Goal: Complete application form

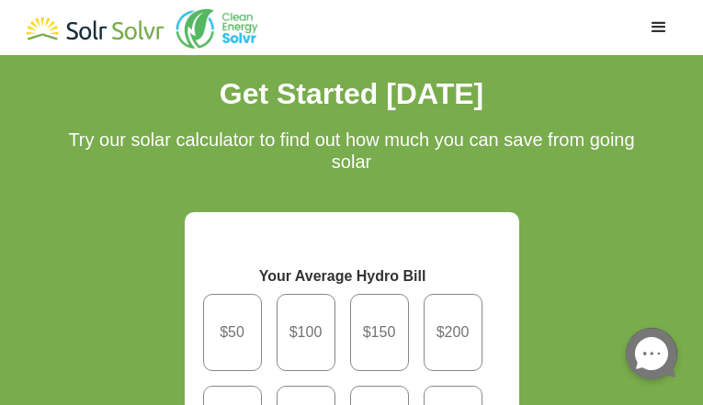
type input "FaUwfUhtXbyVlam"
type input "vVvWLGBSyuc"
radio input "true"
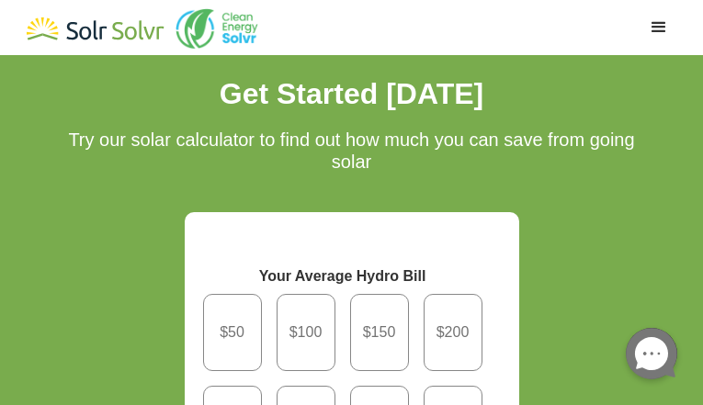
radio input "true"
radio input "false"
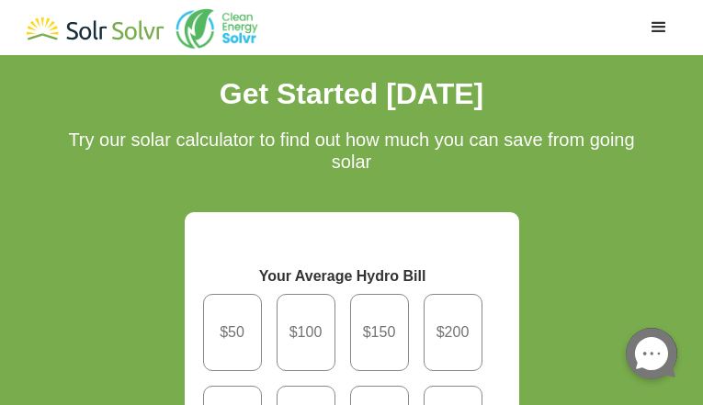
radio input "false"
radio input "true"
radio input "false"
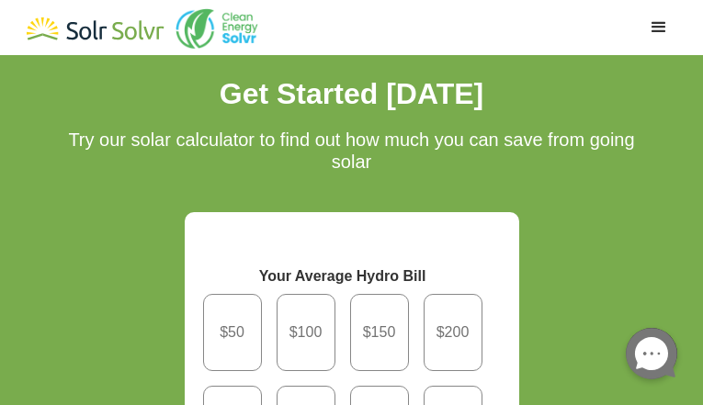
radio input "false"
type input "[EMAIL_ADDRESS][DOMAIN_NAME]"
type input "tbMqhgBL"
type input "pSqdQZRLyfwNvGZ"
type input "8490899995"
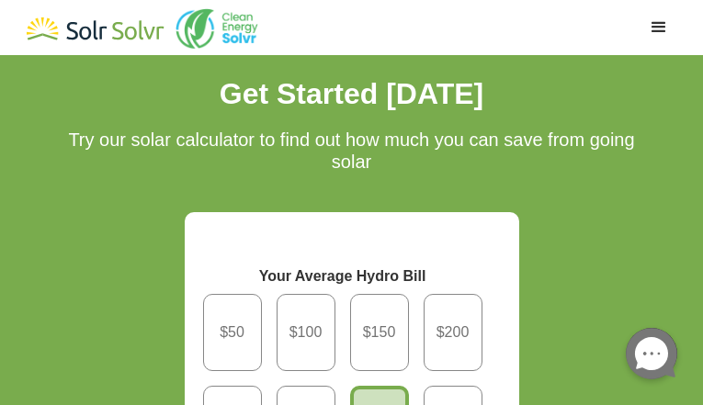
checkbox input "false"
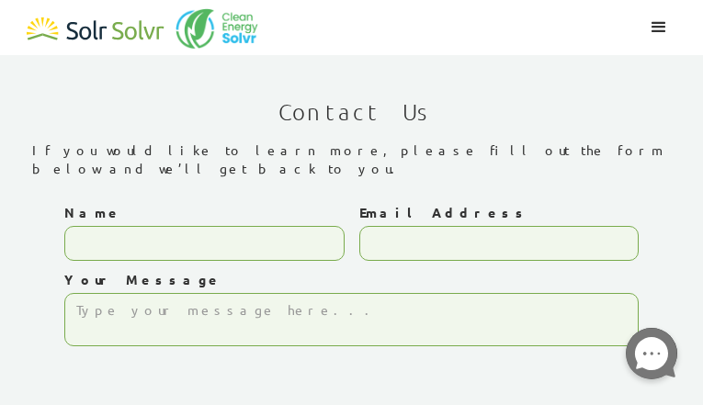
type input "RlkLnAadXQyzFJHe"
type input "[EMAIL_ADDRESS][DOMAIN_NAME]"
